Goal: Task Accomplishment & Management: Manage account settings

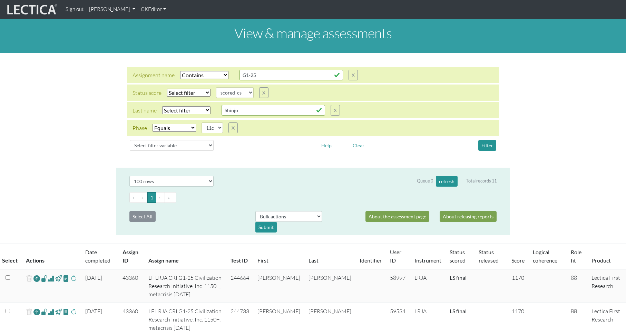
select select "icontains"
select select
select select "scored_cs"
select select "11c"
select select "100"
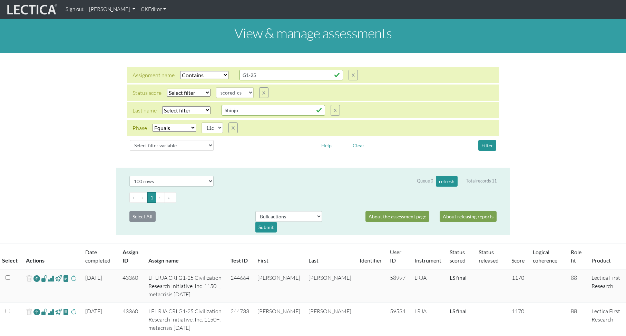
scroll to position [118, 0]
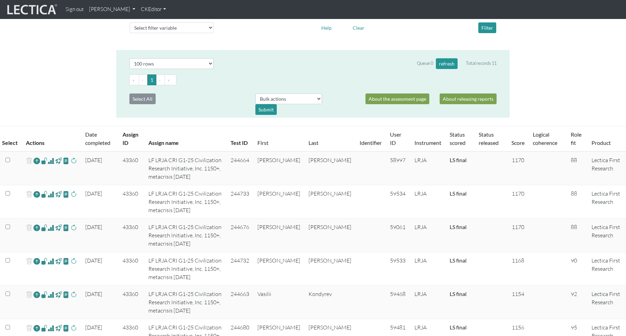
click at [194, 87] on div "« ‹ 1 › »" at bounding box center [312, 83] width 377 height 16
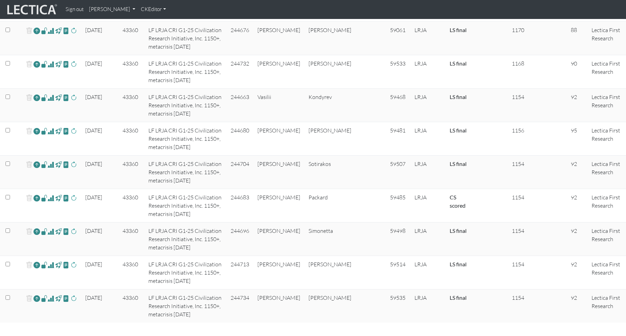
scroll to position [315, 0]
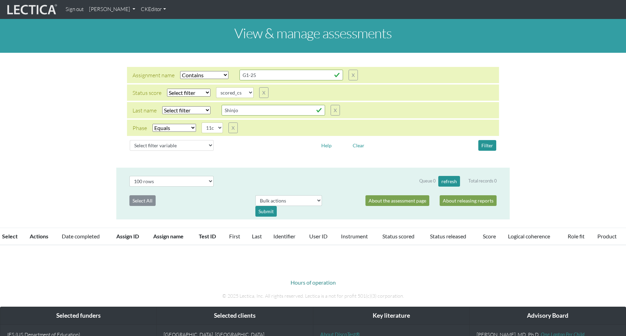
select select "icontains"
select select
select select "scored_cs"
select select "11c"
select select "100"
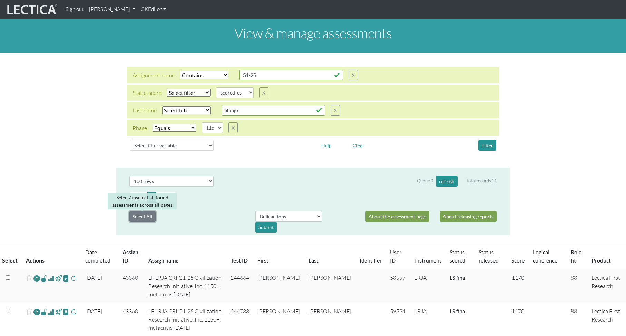
drag, startPoint x: 145, startPoint y: 216, endPoint x: 152, endPoint y: 217, distance: 8.1
click at [145, 216] on button "Select All" at bounding box center [142, 216] width 26 height 11
checkbox input "true"
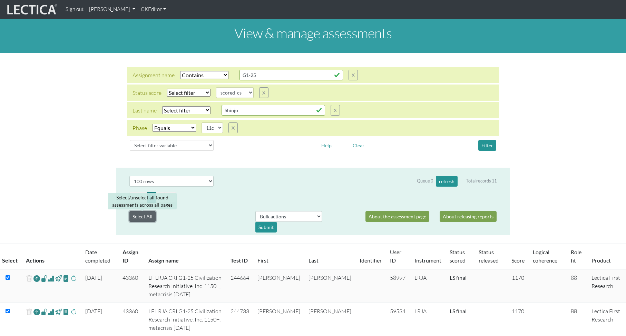
checkbox input "true"
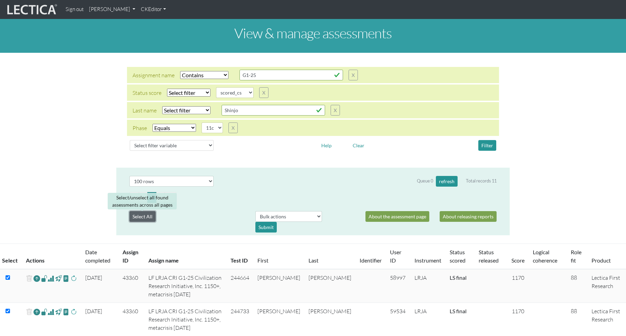
checkbox input "true"
click at [300, 214] on select "Bulk actions download test-taker data finalize cs LF show record Bulk rescore" at bounding box center [288, 216] width 67 height 11
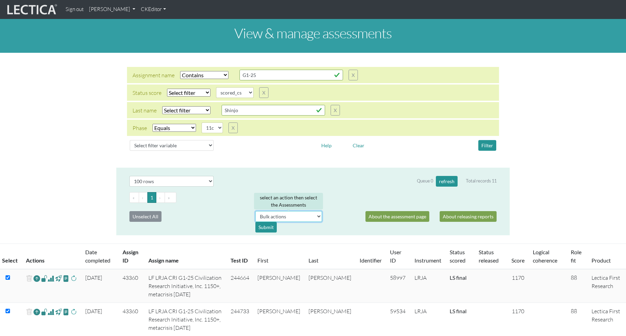
select select "download"
click at [255, 211] on select "Bulk actions download test-taker data finalize cs LF show record Bulk rescore" at bounding box center [288, 216] width 67 height 11
click at [266, 227] on div "Submit" at bounding box center [265, 227] width 21 height 11
select select
checkbox input "false"
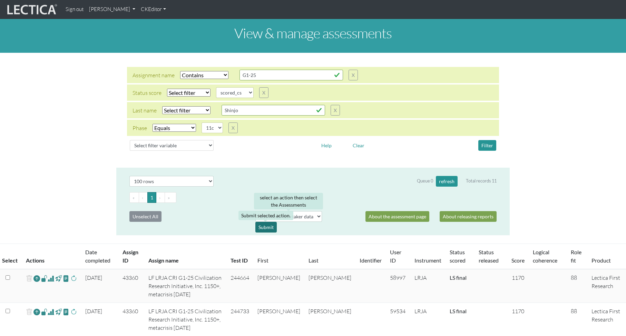
checkbox input "false"
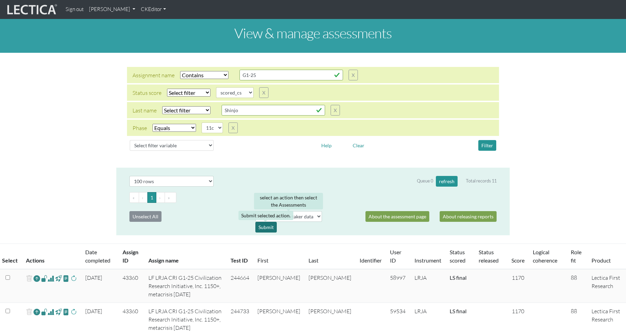
checkbox input "false"
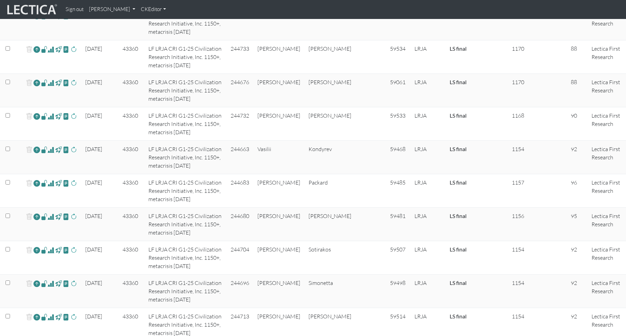
scroll to position [263, 0]
click at [36, 182] on link at bounding box center [36, 183] width 7 height 10
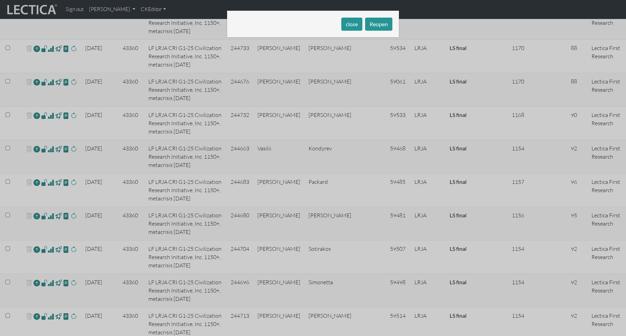
select select "325"
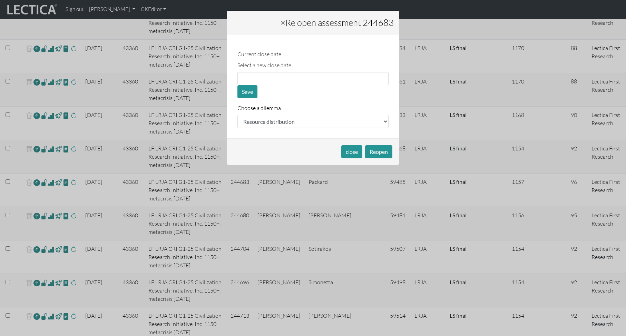
click at [43, 184] on div "× Re open assessment 244683 Current close date: Select a new close date Save Ch…" at bounding box center [313, 168] width 626 height 336
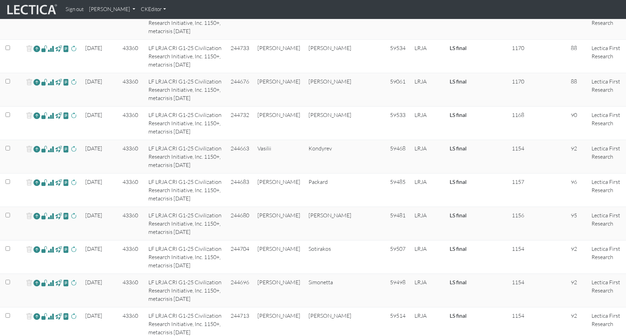
click at [58, 182] on span at bounding box center [58, 182] width 7 height 8
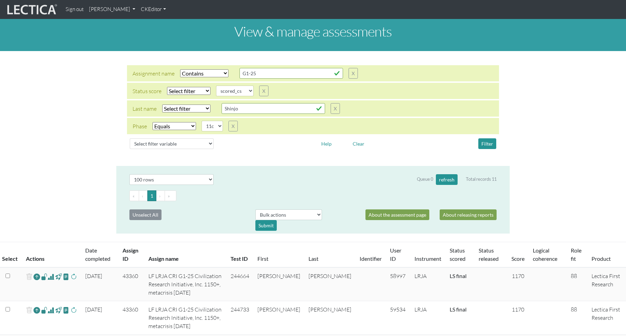
scroll to position [0, 0]
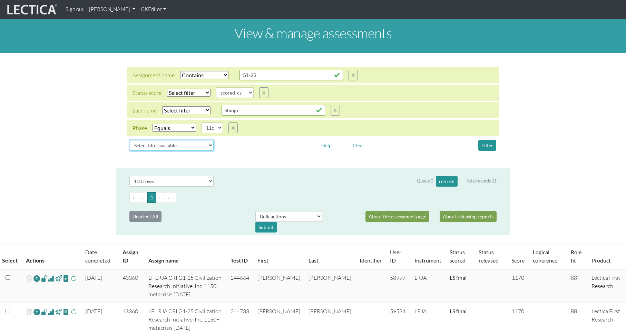
click at [163, 145] on select "Select filter variable Assignment name Assignment ID Clarity persuasive Clarity…" at bounding box center [172, 145] width 84 height 11
select select "logical_coherence"
click at [130, 151] on select "Select filter variable Assignment name Assignment ID Clarity persuasive Clarity…" at bounding box center [172, 145] width 84 height 11
select select
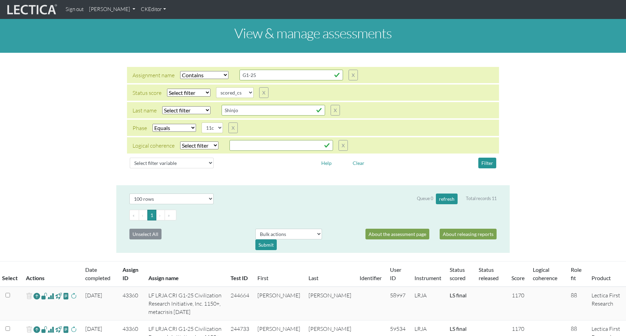
click at [198, 143] on select "Select filter Equals List Greater than Less than" at bounding box center [199, 145] width 38 height 8
select select "gt"
click at [180, 141] on select "Select filter Equals List Greater than Less than" at bounding box center [199, 145] width 38 height 8
click at [242, 142] on input "text" at bounding box center [280, 145] width 103 height 11
type input "89"
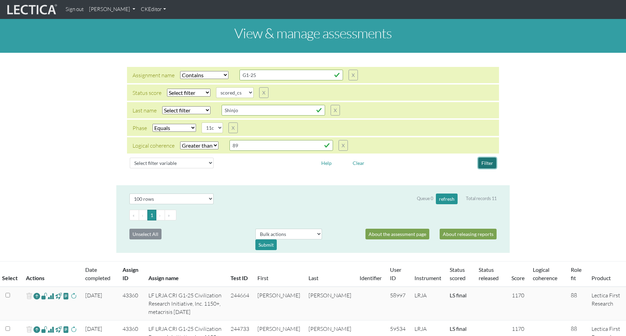
click at [485, 162] on button "Filter" at bounding box center [487, 163] width 18 height 11
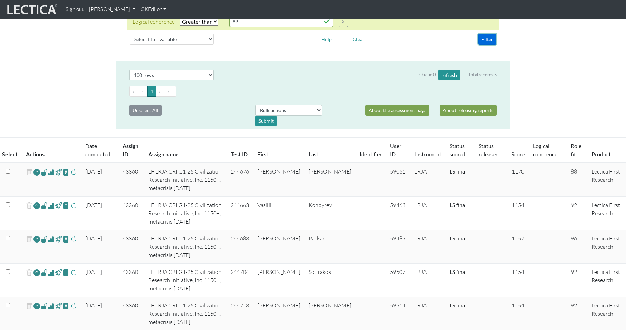
scroll to position [131, 0]
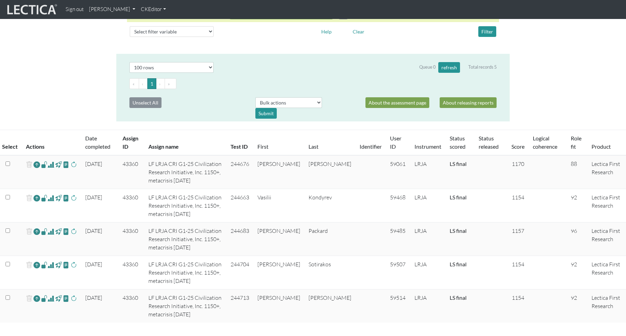
click at [253, 165] on td "244676" at bounding box center [239, 172] width 27 height 34
click at [133, 165] on td "43360" at bounding box center [131, 172] width 26 height 34
copy td "43360"
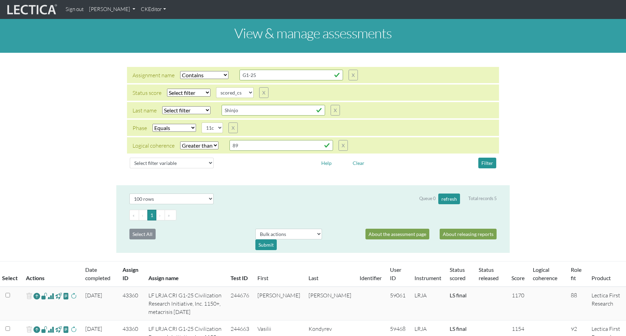
select select "icontains"
select select
select select "scored_cs"
select select "11c"
select select "gt"
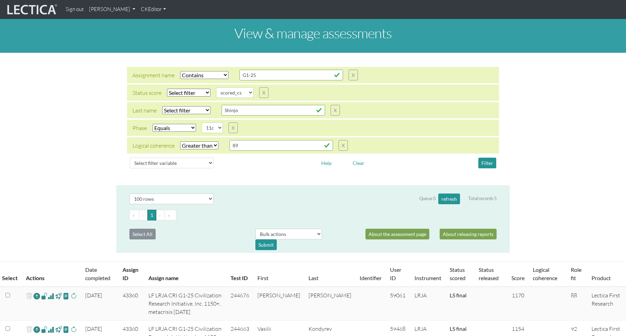
select select "100"
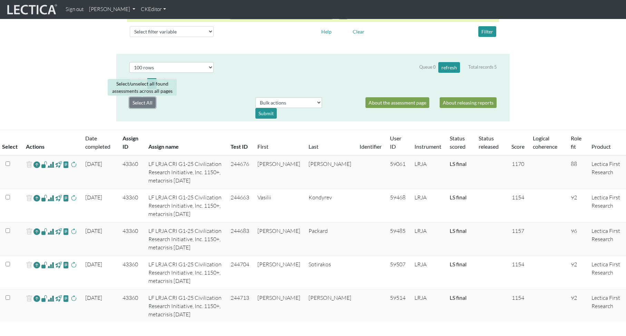
click at [139, 102] on button "Select All" at bounding box center [142, 102] width 26 height 11
checkbox input "true"
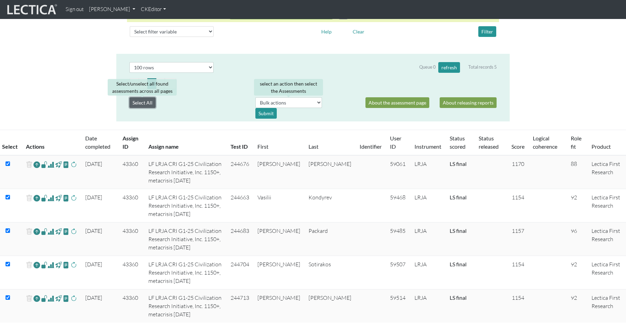
checkbox input "true"
click at [281, 101] on select "Bulk actions download test-taker data finalize cs LF show record Bulk rescore" at bounding box center [288, 102] width 67 height 11
select select "set_show_record"
click at [255, 97] on select "Bulk actions download test-taker data finalize cs LF show record Bulk rescore" at bounding box center [288, 102] width 67 height 11
click at [315, 101] on select "Bulk actions download test-taker data finalize cs LF show record Bulk rescore" at bounding box center [288, 102] width 67 height 11
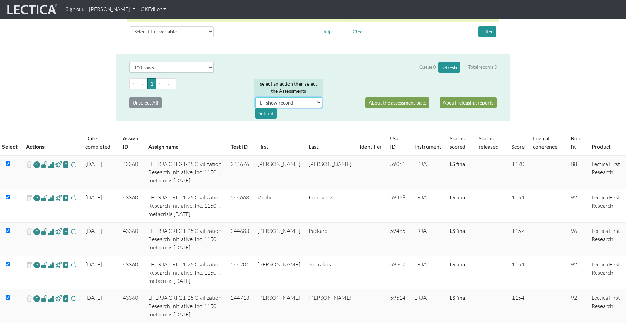
click at [255, 97] on select "Bulk actions download test-taker data finalize cs LF show record Bulk rescore" at bounding box center [288, 102] width 67 height 11
click at [266, 113] on div "Submit" at bounding box center [265, 113] width 21 height 11
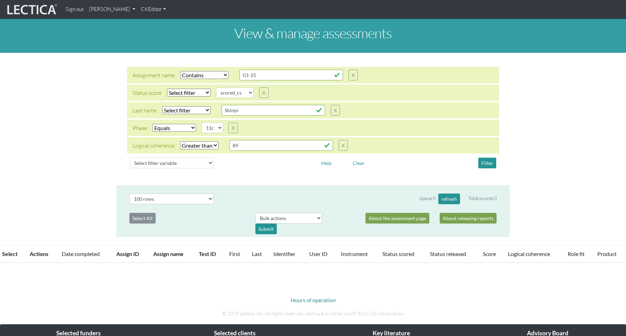
select select "icontains"
select select
select select "scored_cs"
select select "11c"
select select "gt"
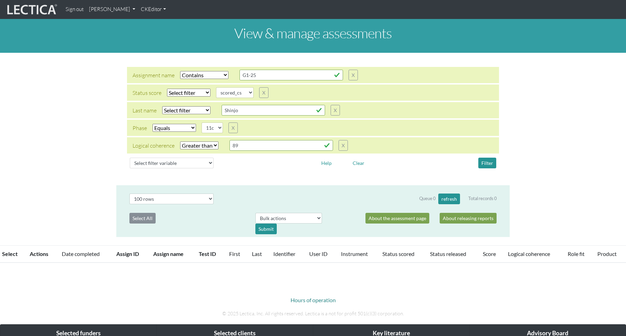
select select "100"
